Goal: Task Accomplishment & Management: Complete application form

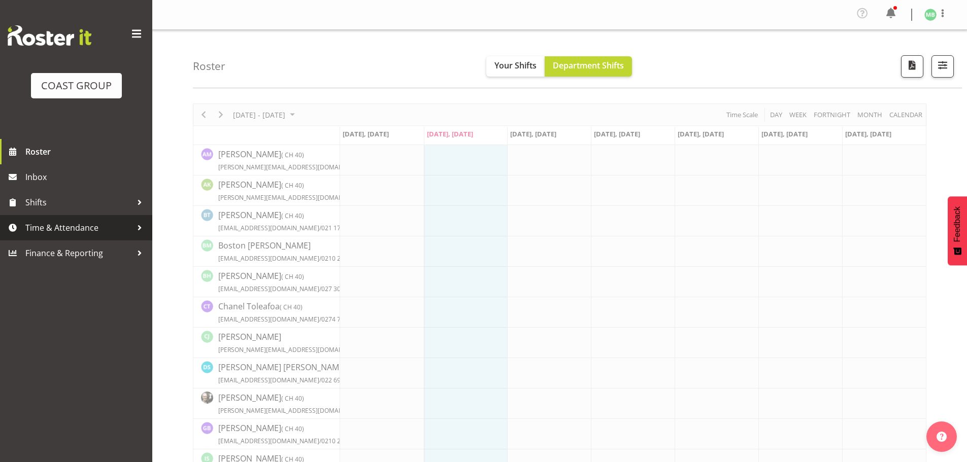
click at [71, 225] on span "Time & Attendance" at bounding box center [78, 227] width 107 height 15
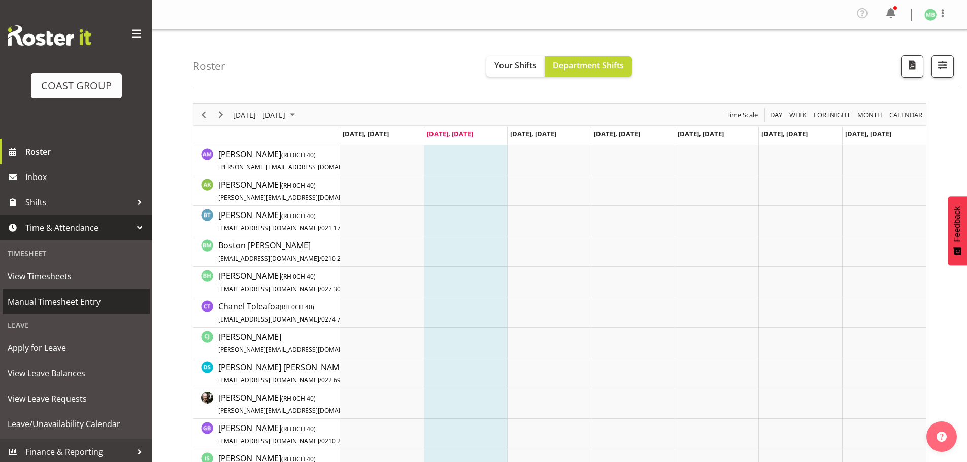
click at [75, 298] on span "Manual Timesheet Entry" at bounding box center [76, 301] width 137 height 15
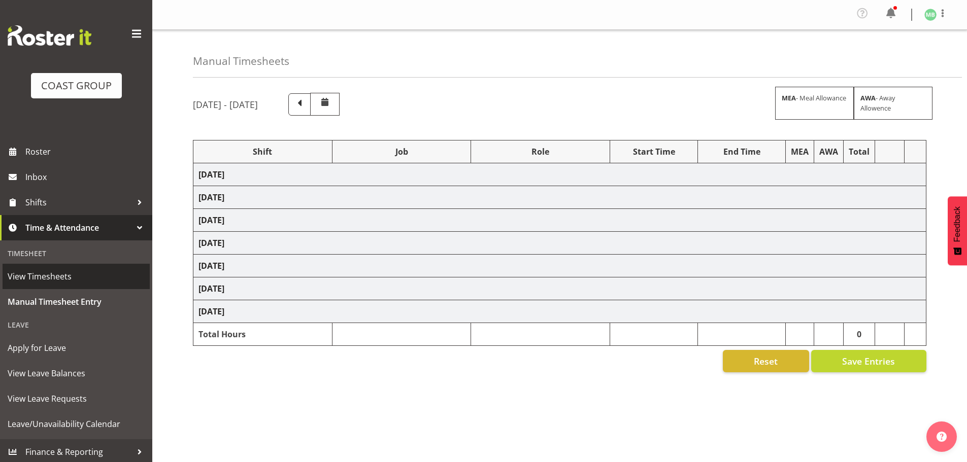
select select "16481"
select select "9465"
select select "16481"
select select "9465"
select select "16481"
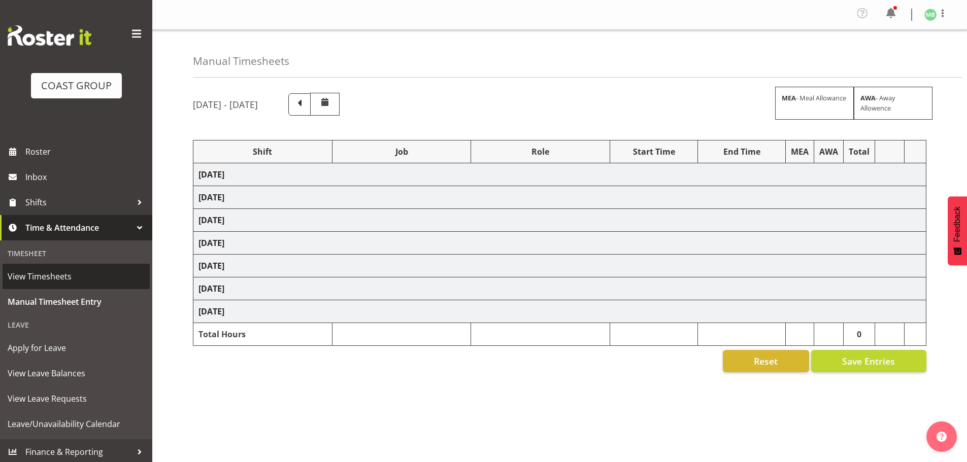
select select "9465"
select select "16481"
select select "9465"
select select "16481"
select select "9465"
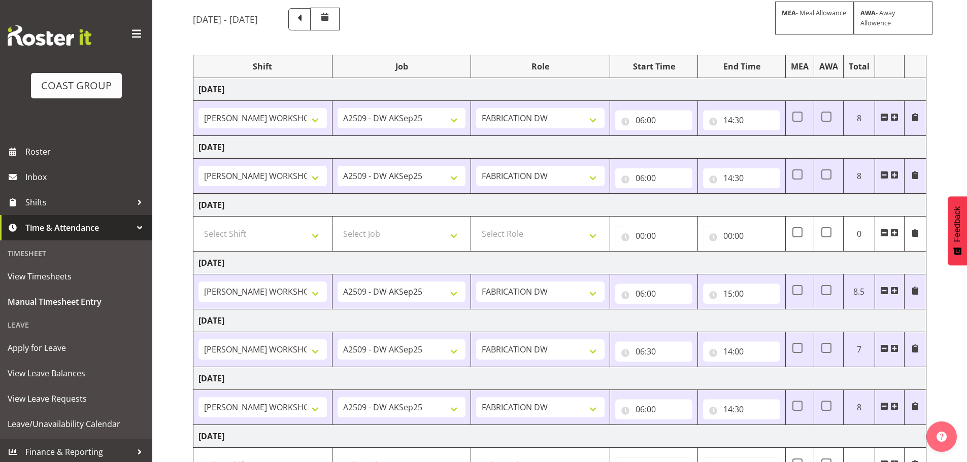
scroll to position [171, 0]
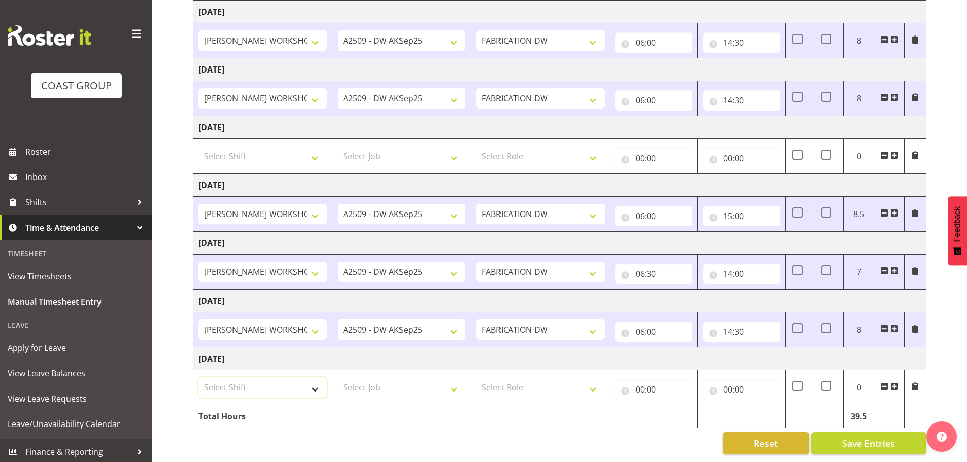
click at [233, 382] on select "Select Shift AKL SIGN ADMIN1 (LEAVE ALONE, DONT MAKE INACTIVE) DW ACCOUNT MANAG…" at bounding box center [262, 388] width 128 height 20
select select "16481"
click at [198, 378] on select "Select Shift AKL SIGN ADMIN1 (LEAVE ALONE, DONT MAKE INACTIVE) DW ACCOUNT MANAG…" at bounding box center [262, 388] width 128 height 20
click at [354, 379] on select "Select Job 1 Carlton Events 1 [PERSON_NAME][GEOGRAPHIC_DATA] 1 [PERSON_NAME][GE…" at bounding box center [402, 388] width 128 height 20
select select "9465"
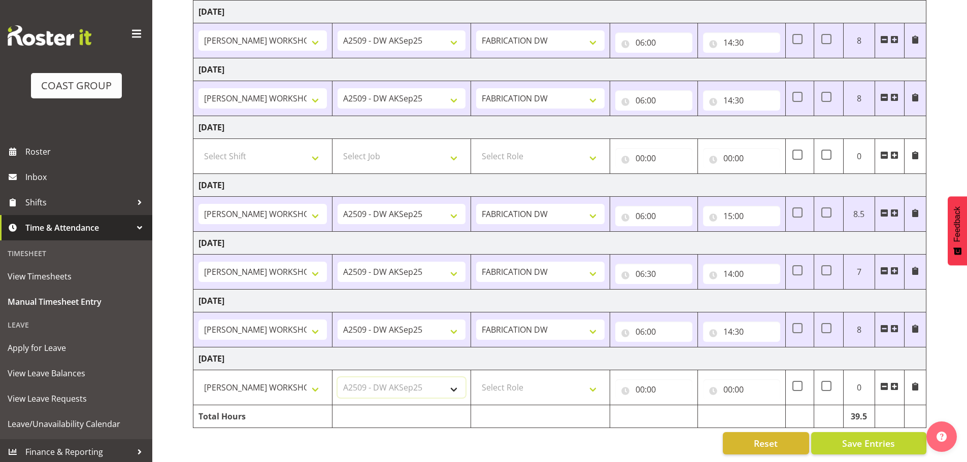
click at [338, 378] on select "Select Job 1 Carlton Events 1 [PERSON_NAME][GEOGRAPHIC_DATA] 1 [PERSON_NAME][GE…" at bounding box center [402, 388] width 128 height 20
click at [519, 381] on select "Select Role FABRICATION DW" at bounding box center [540, 388] width 128 height 20
select select "543"
click at [476, 378] on select "Select Role FABRICATION DW" at bounding box center [540, 388] width 128 height 20
click at [640, 380] on input "00:00" at bounding box center [653, 390] width 77 height 20
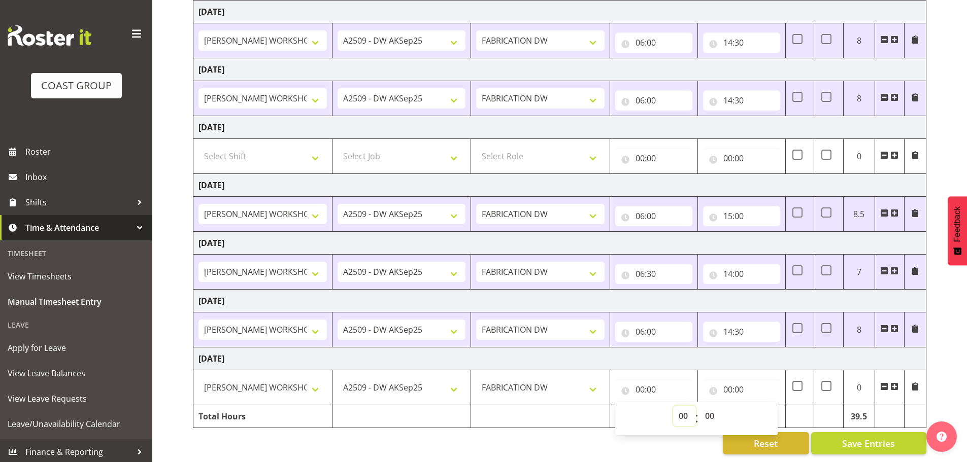
click at [685, 408] on select "00 01 02 03 04 05 06 07 08 09 10 11 12 13 14 15 16 17 18 19 20 21 22 23" at bounding box center [684, 416] width 23 height 20
select select "6"
click at [673, 406] on select "00 01 02 03 04 05 06 07 08 09 10 11 12 13 14 15 16 17 18 19 20 21 22 23" at bounding box center [684, 416] width 23 height 20
type input "06:00"
click at [728, 380] on input "00:00" at bounding box center [741, 390] width 77 height 20
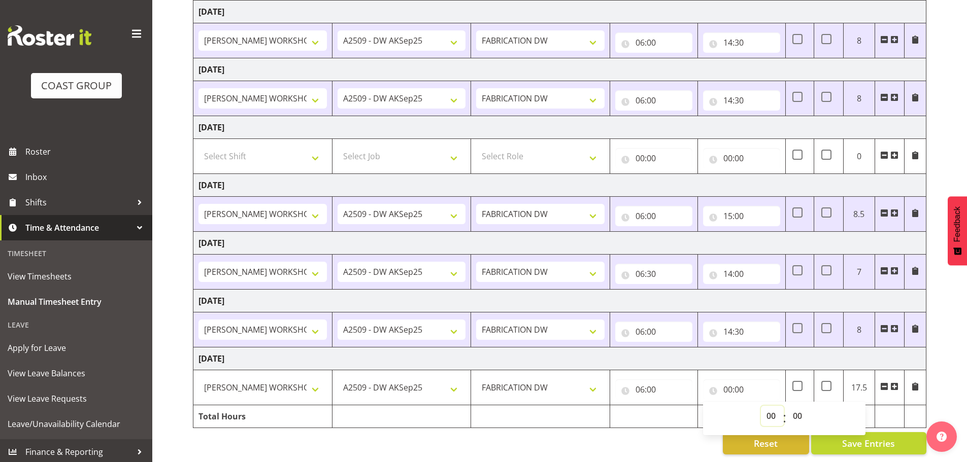
click at [770, 407] on select "00 01 02 03 04 05 06 07 08 09 10 11 12 13 14 15 16 17 18 19 20 21 22 23" at bounding box center [772, 416] width 23 height 20
select select "14"
click at [761, 406] on select "00 01 02 03 04 05 06 07 08 09 10 11 12 13 14 15 16 17 18 19 20 21 22 23" at bounding box center [772, 416] width 23 height 20
type input "14:00"
click at [797, 406] on select "00 01 02 03 04 05 06 07 08 09 10 11 12 13 14 15 16 17 18 19 20 21 22 23 24 25 2…" at bounding box center [798, 416] width 23 height 20
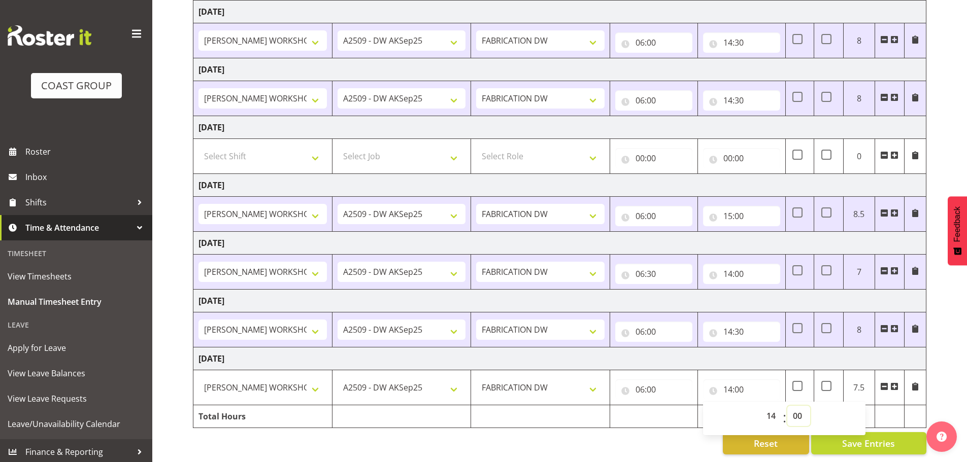
select select "30"
click at [787, 406] on select "00 01 02 03 04 05 06 07 08 09 10 11 12 13 14 15 16 17 18 19 20 21 22 23 24 25 2…" at bounding box center [798, 416] width 23 height 20
type input "14:30"
click at [953, 352] on div "[DATE] - [DATE] MEA - Meal Allowance AWA - Away Allowence Shift Job Role Start …" at bounding box center [580, 192] width 774 height 540
click at [871, 437] on span "Save Entries" at bounding box center [868, 443] width 53 height 13
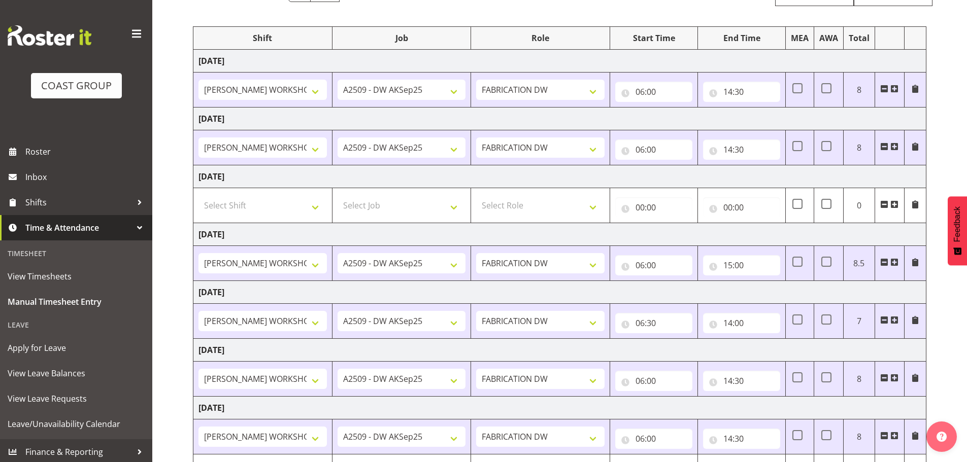
scroll to position [0, 0]
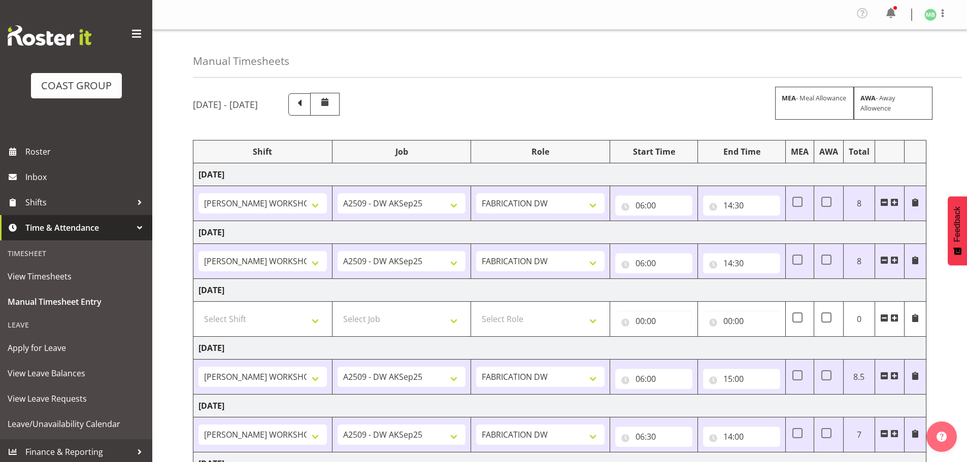
click at [29, 322] on div "Leave" at bounding box center [76, 325] width 147 height 21
click at [39, 349] on span "Apply for Leave" at bounding box center [76, 348] width 137 height 15
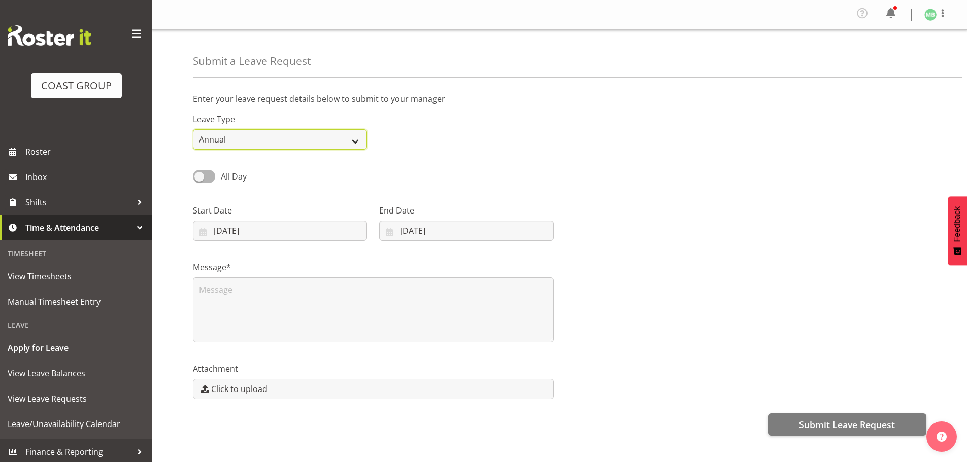
click at [358, 139] on select "Annual Sick Leave Without Pay Bereavement Domestic Violence Parental Jury Servi…" at bounding box center [280, 139] width 174 height 20
select select "Sick"
click at [193, 129] on select "Annual Sick Leave Without Pay Bereavement Domestic Violence Parental Jury Servi…" at bounding box center [280, 139] width 174 height 20
click at [220, 229] on input "09/09/2025" at bounding box center [280, 231] width 174 height 20
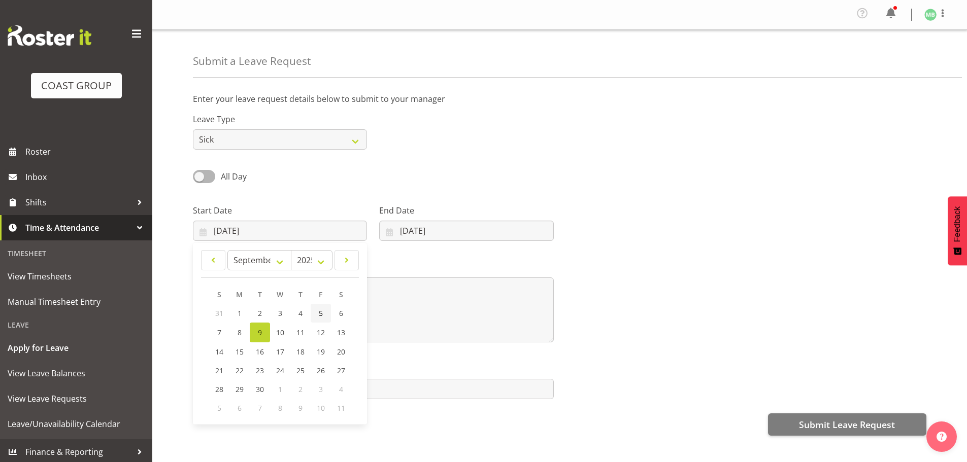
click at [319, 312] on span "5" at bounding box center [321, 314] width 4 height 10
type input "05/09/2025"
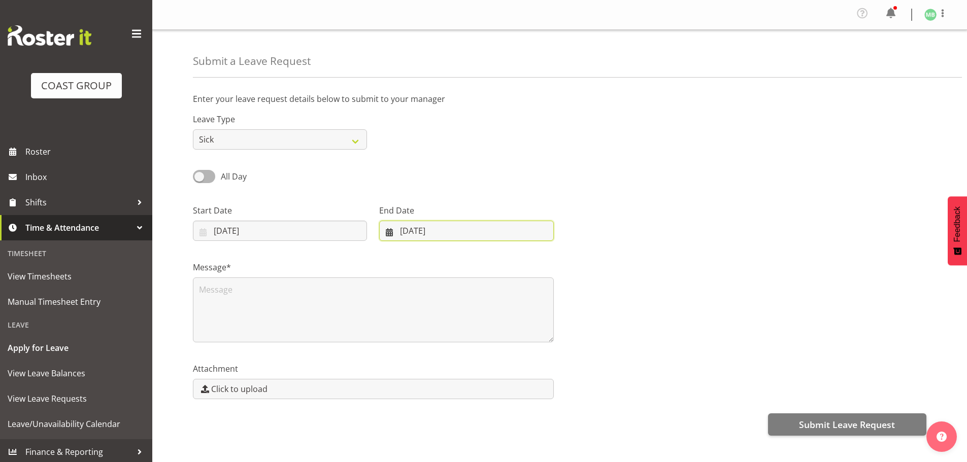
click at [402, 229] on input "09/09/2025" at bounding box center [466, 231] width 174 height 20
click at [499, 310] on span "5" at bounding box center [501, 314] width 4 height 10
type input "05/09/2025"
click at [249, 292] on textarea at bounding box center [373, 310] width 361 height 65
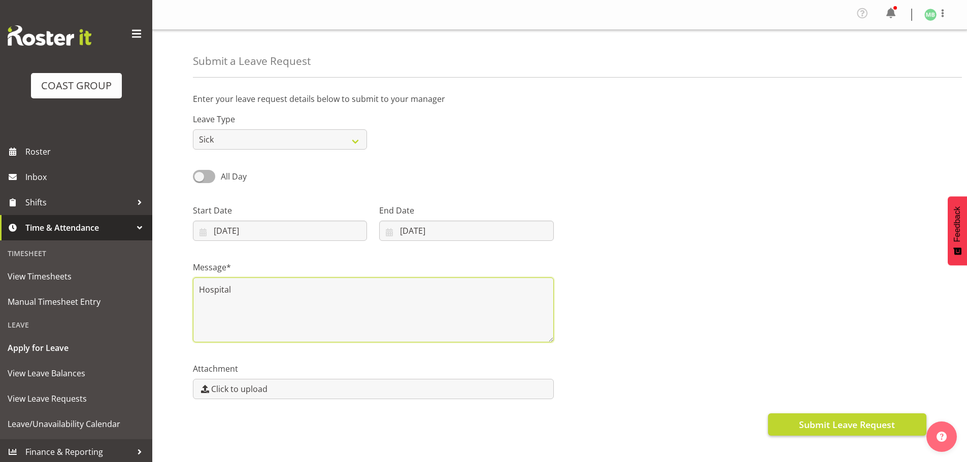
type textarea "Hospital"
click at [803, 423] on span "Submit Leave Request" at bounding box center [847, 424] width 96 height 13
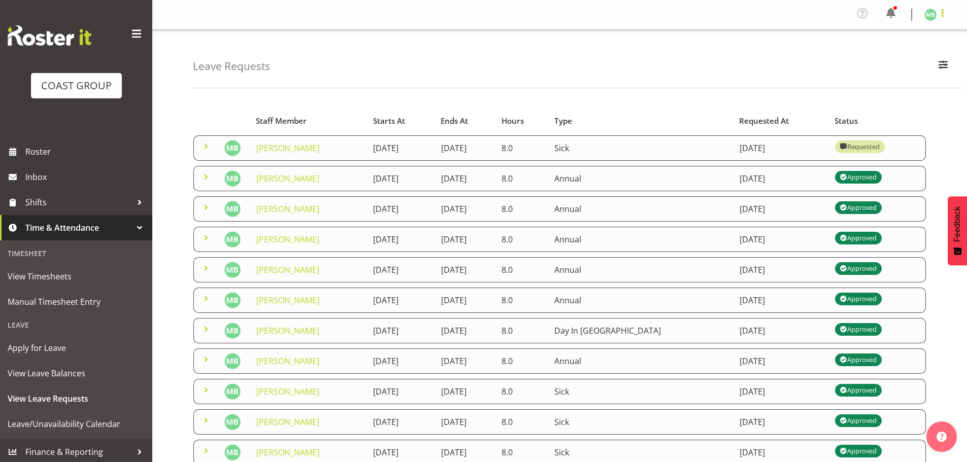
click at [941, 11] on span at bounding box center [943, 13] width 12 height 12
click at [889, 53] on link "Log Out" at bounding box center [899, 56] width 97 height 18
